Goal: Transaction & Acquisition: Purchase product/service

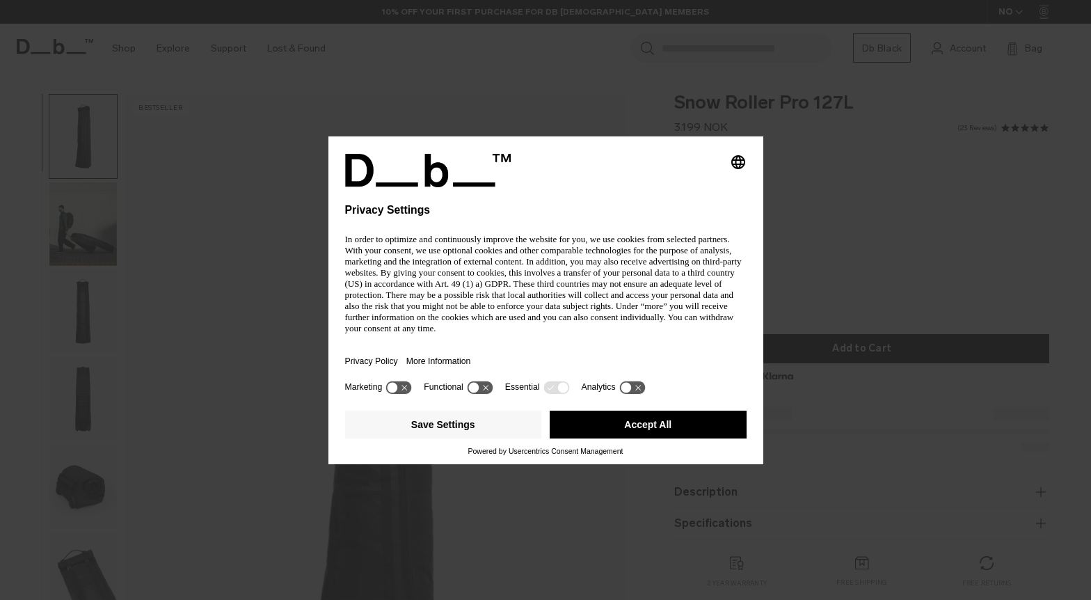
click at [480, 313] on p "In order to optimize and continuously improve the website for you, we use cooki…" at bounding box center [545, 284] width 401 height 100
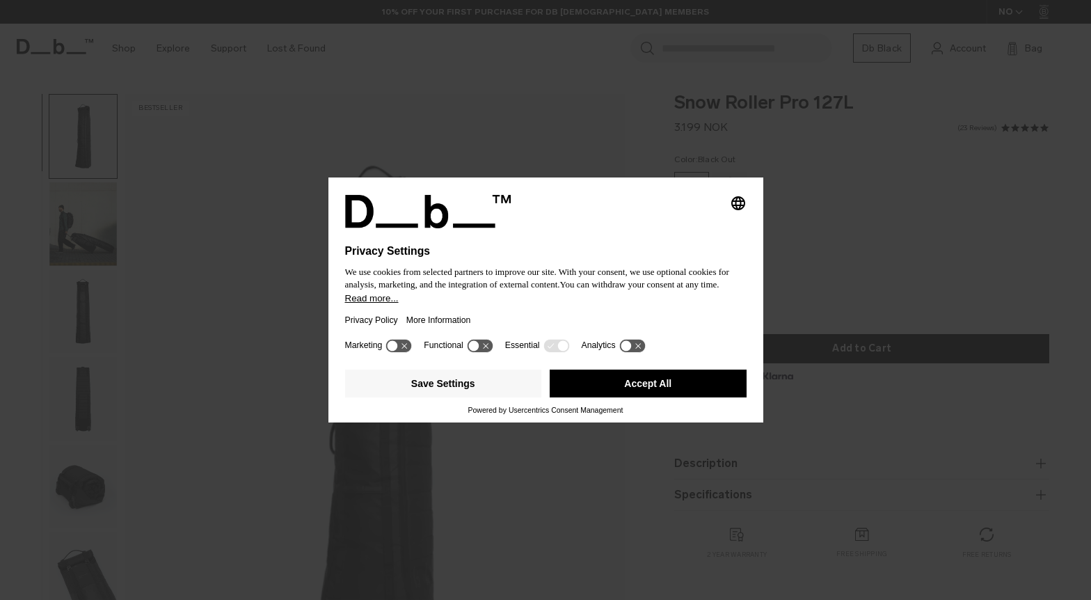
click at [630, 386] on button "Accept All" at bounding box center [648, 383] width 197 height 28
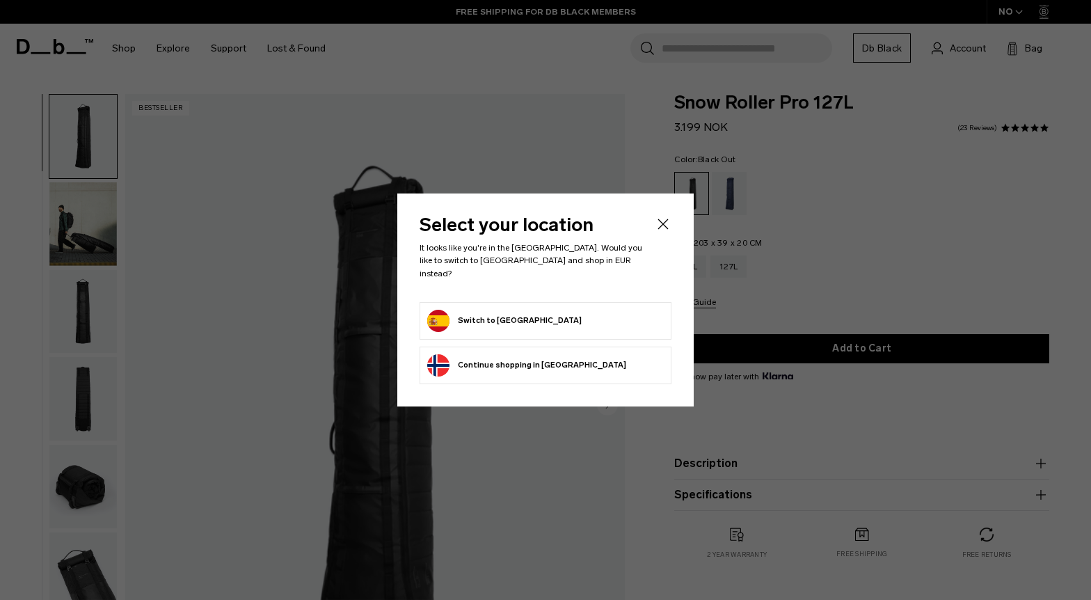
click at [443, 310] on button "Switch to [GEOGRAPHIC_DATA]" at bounding box center [504, 321] width 154 height 22
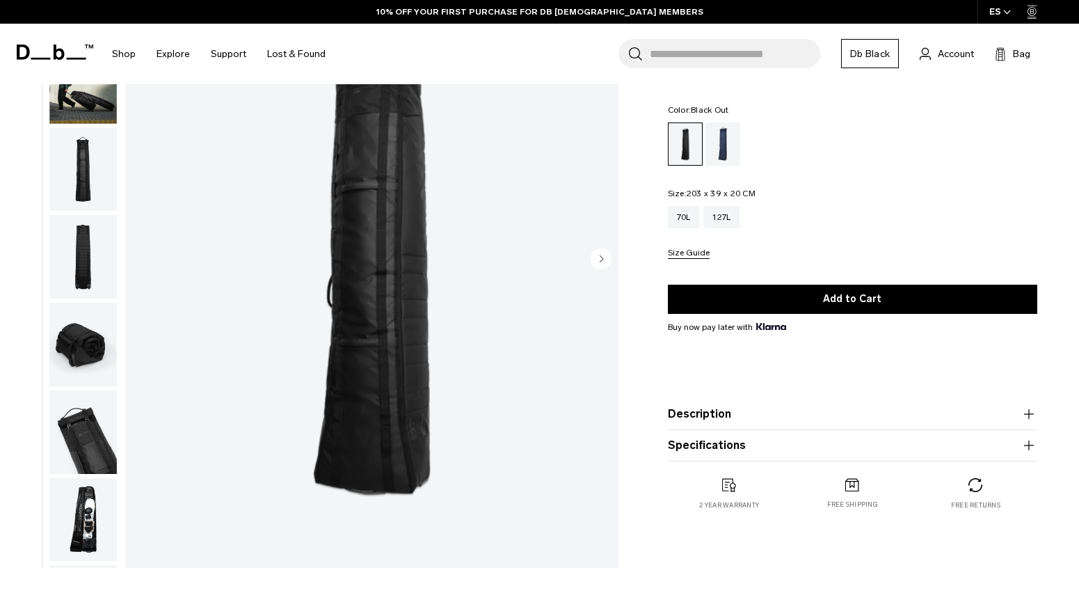
scroll to position [79, 0]
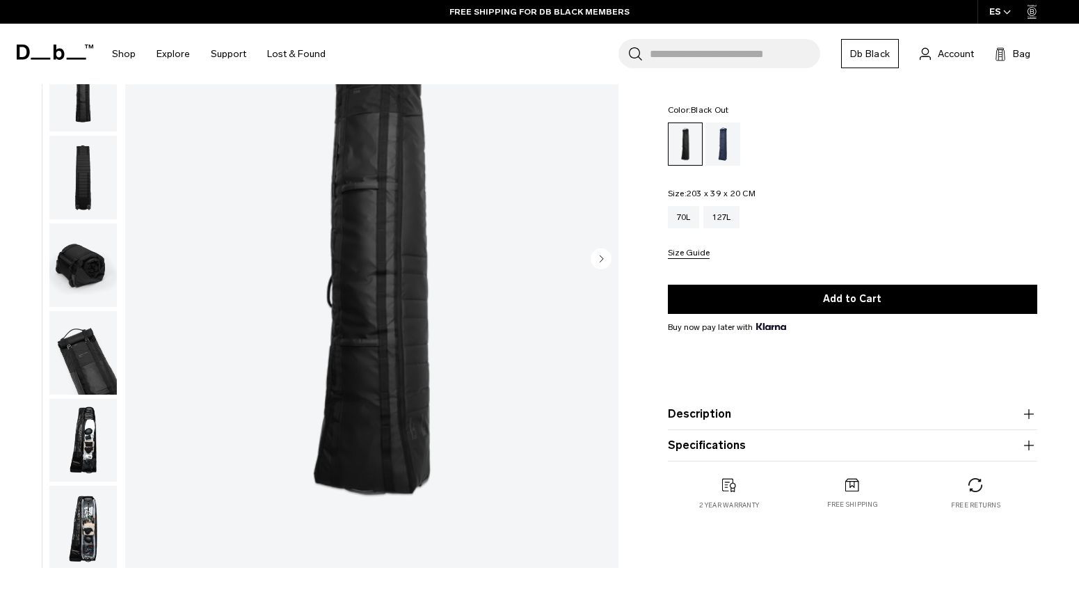
click at [77, 399] on img "button" at bounding box center [82, 440] width 67 height 83
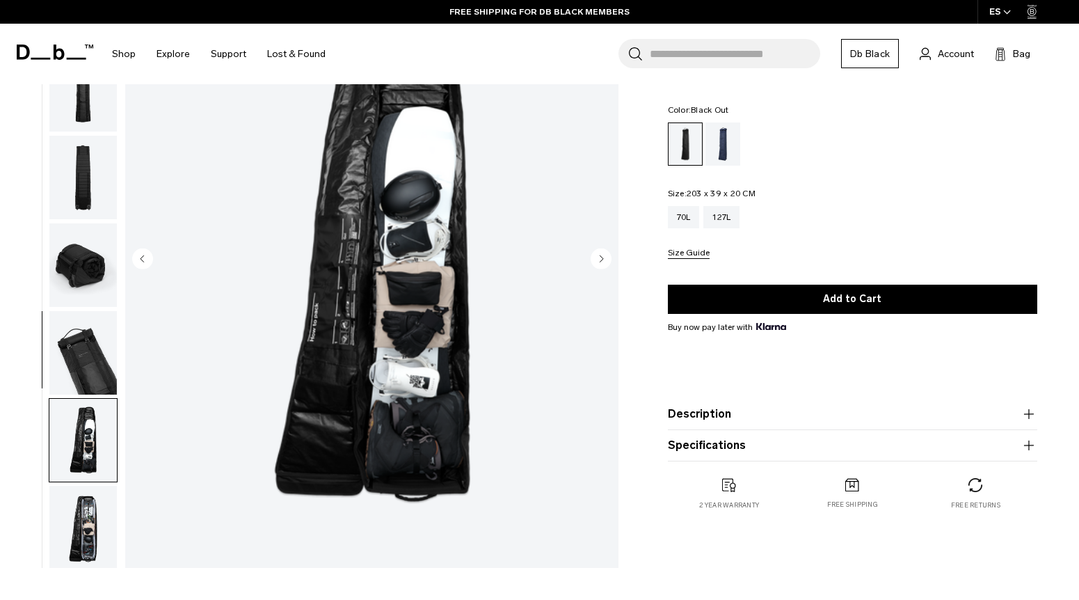
scroll to position [111, 0]
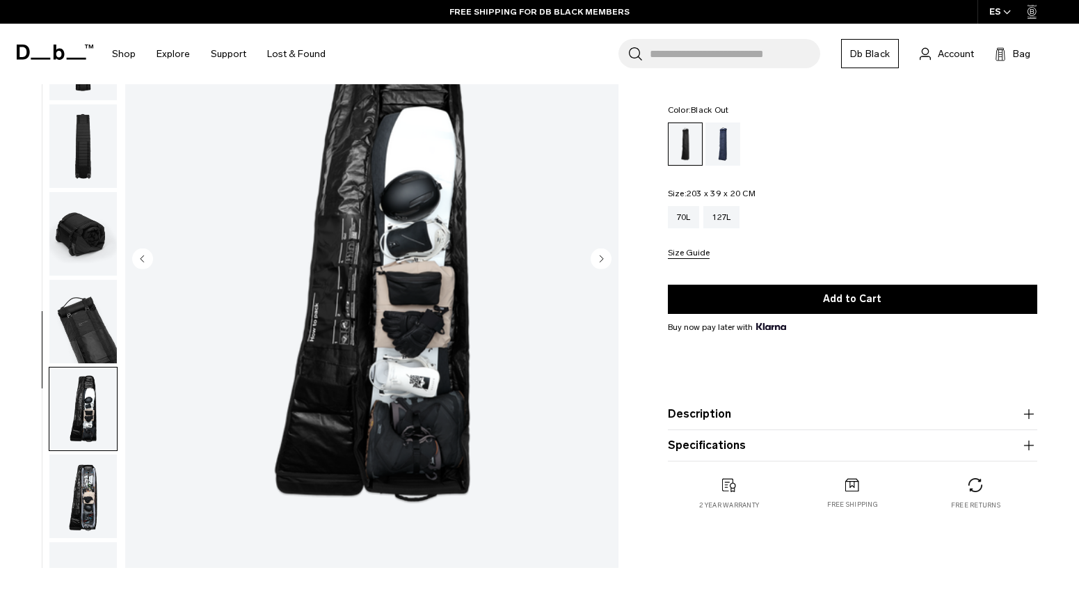
click at [63, 454] on img "button" at bounding box center [82, 495] width 67 height 83
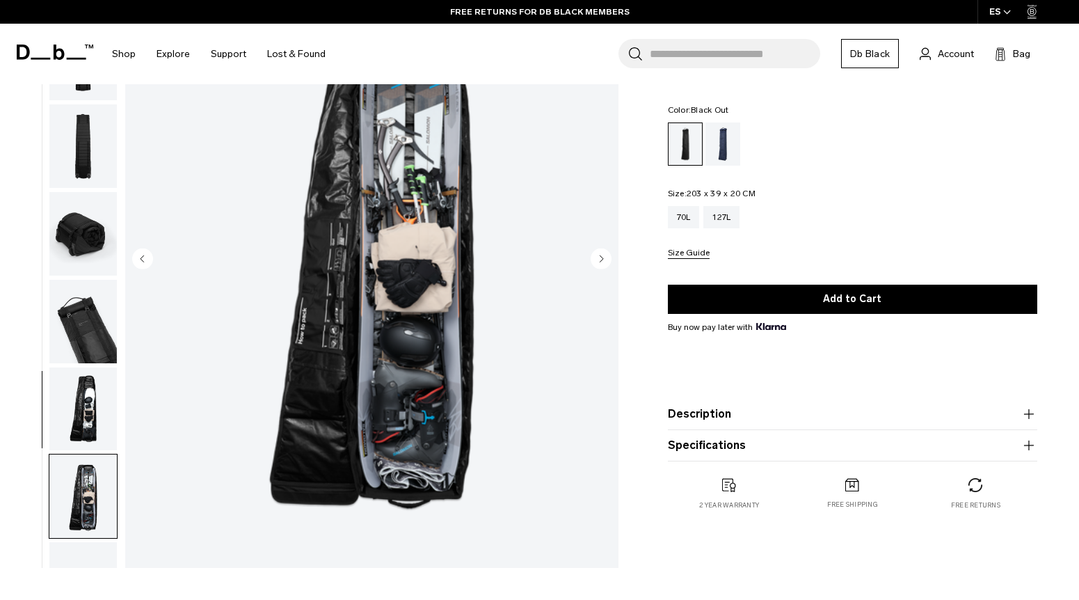
click at [74, 542] on img "button" at bounding box center [82, 583] width 67 height 83
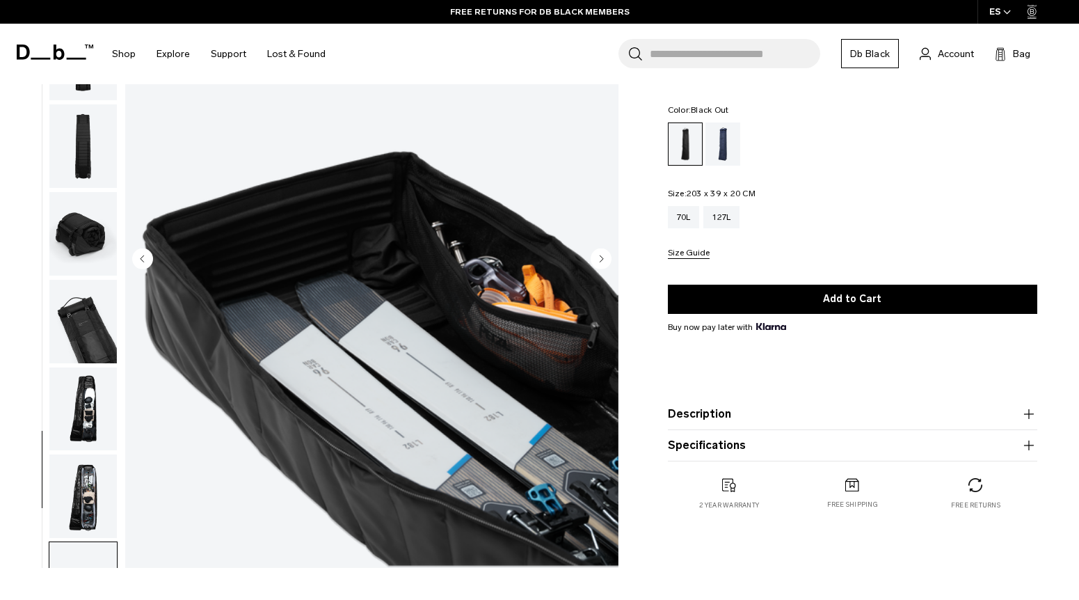
scroll to position [213, 0]
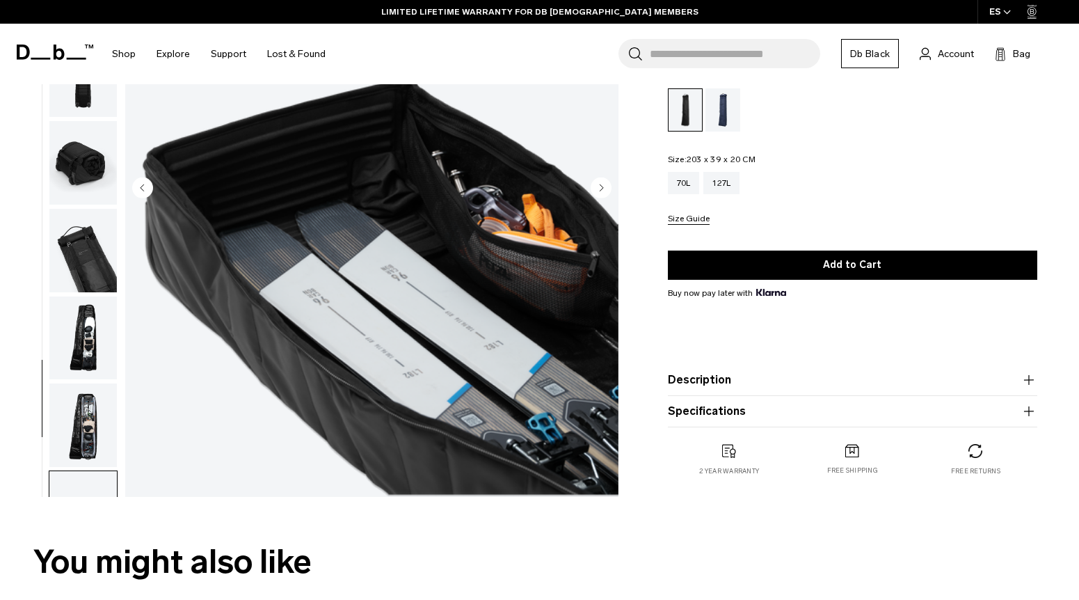
click at [72, 559] on img "button" at bounding box center [82, 600] width 67 height 83
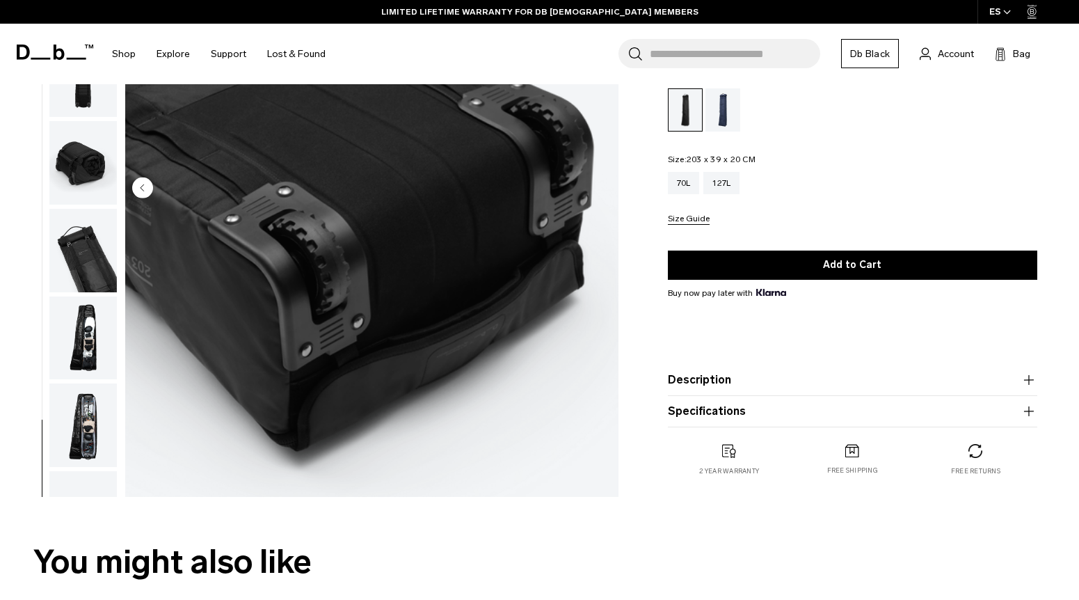
scroll to position [0, 0]
